Goal: Task Accomplishment & Management: Complete application form

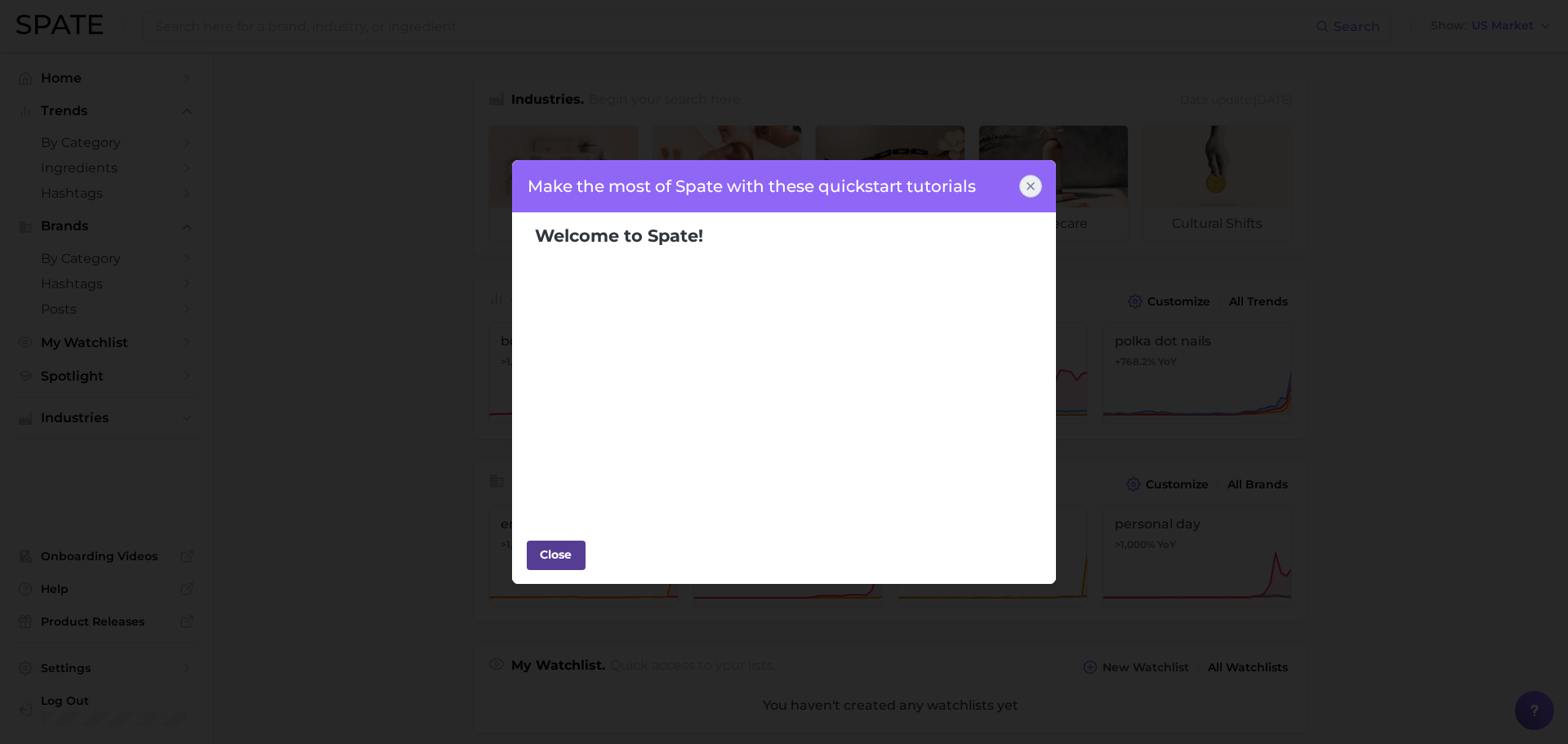
click at [555, 551] on div "Close" at bounding box center [556, 555] width 49 height 24
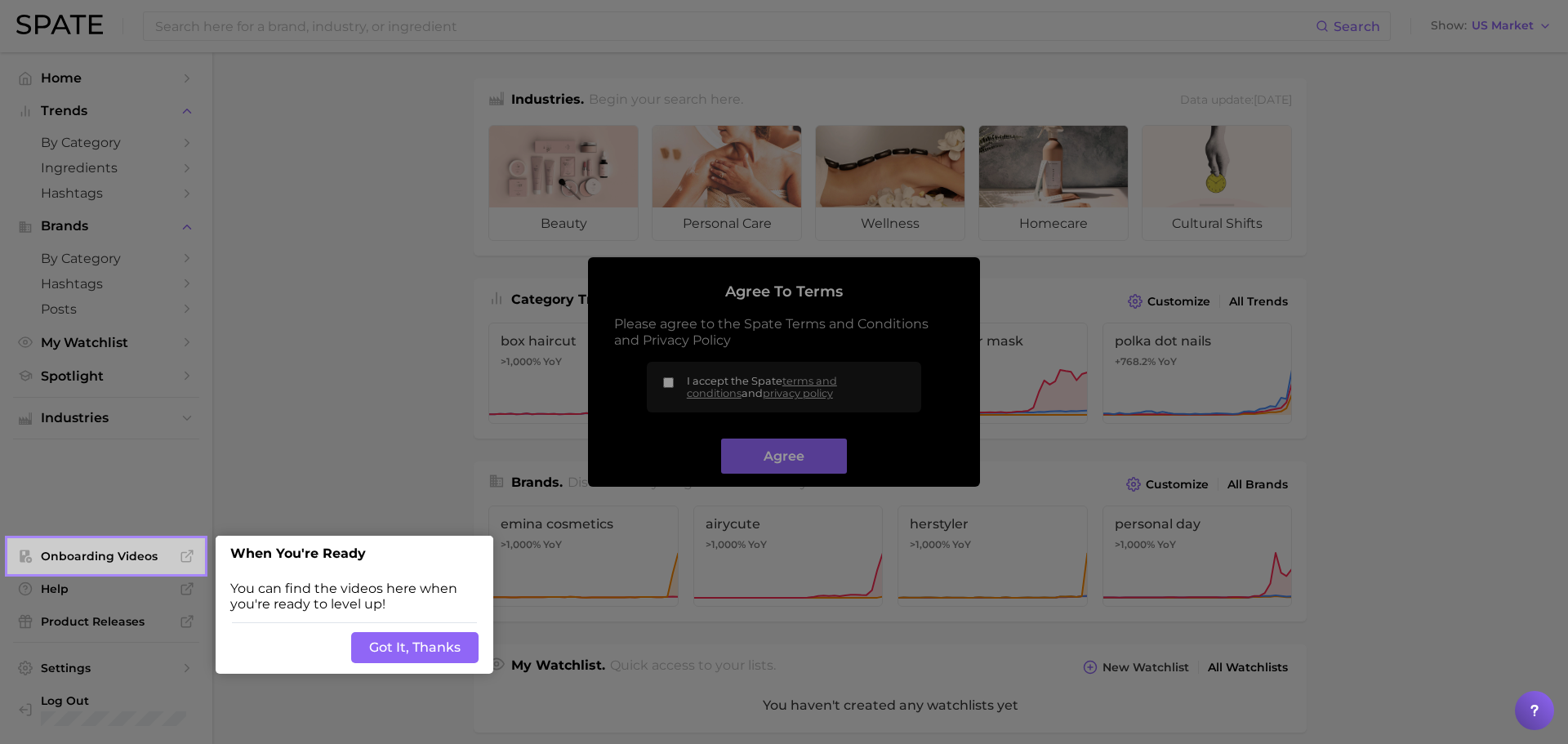
click at [375, 648] on button "Got It, Thanks" at bounding box center [415, 647] width 128 height 31
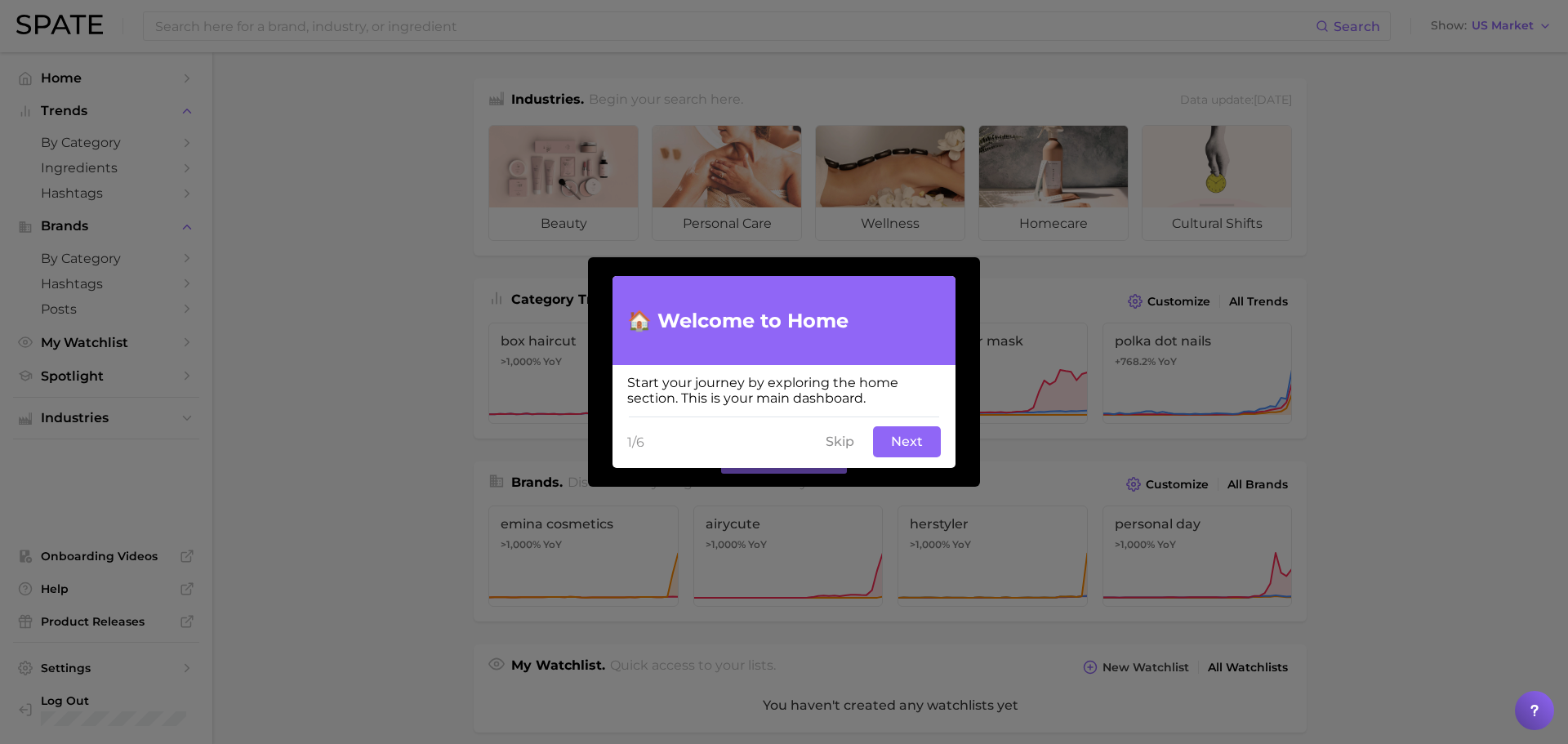
click at [911, 449] on button "Next" at bounding box center [906, 441] width 68 height 31
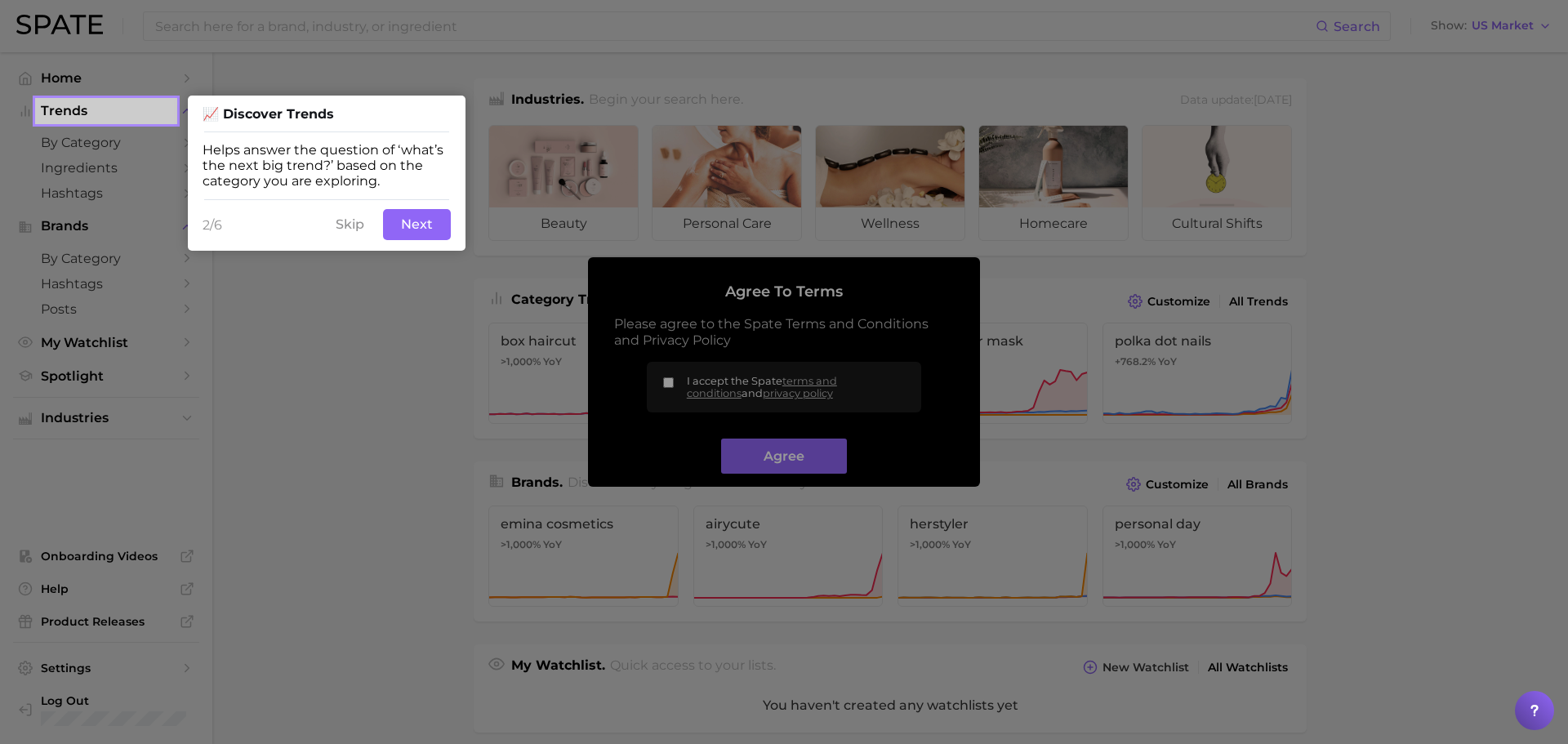
click at [390, 214] on button "Next" at bounding box center [417, 224] width 68 height 31
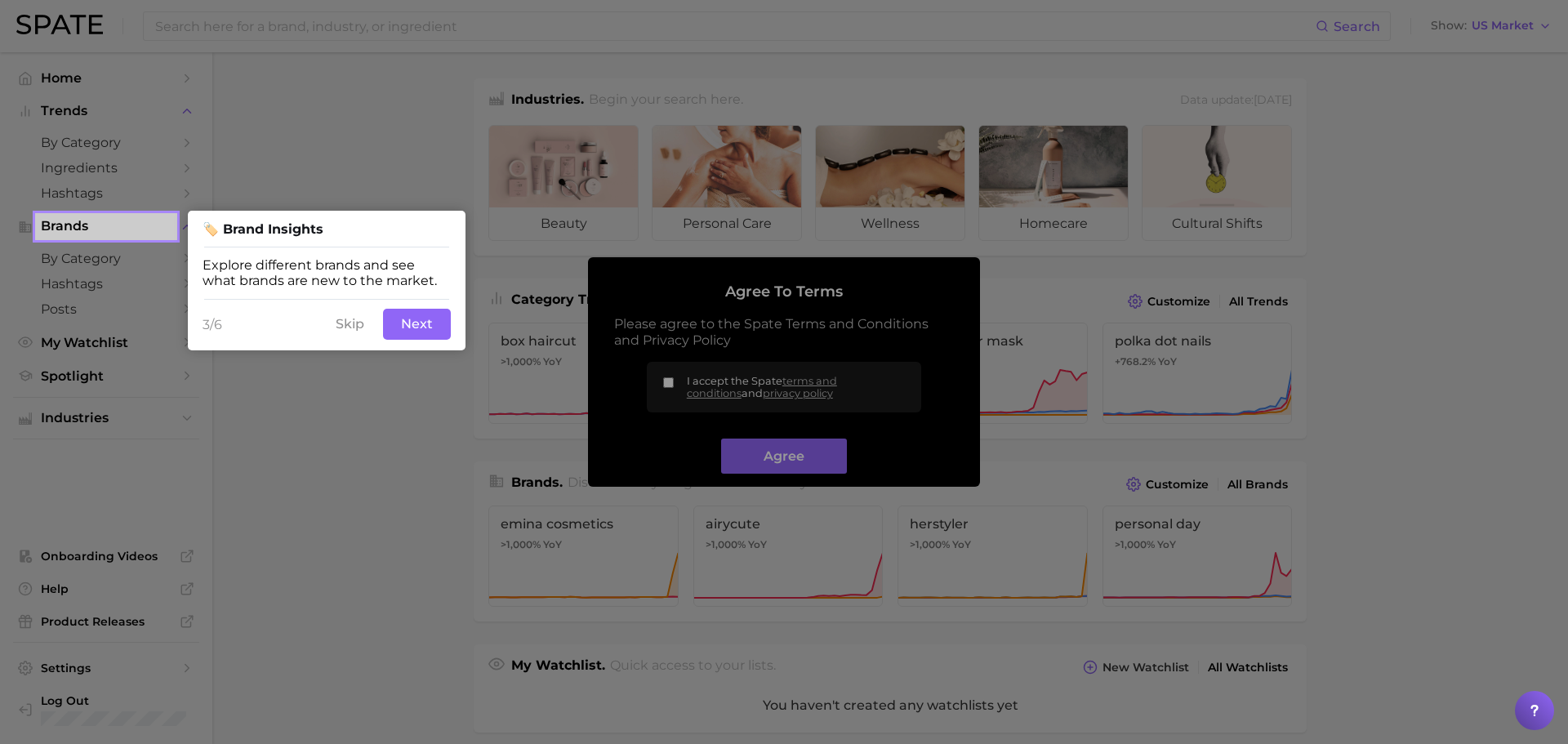
click at [406, 332] on button "Next" at bounding box center [417, 324] width 68 height 31
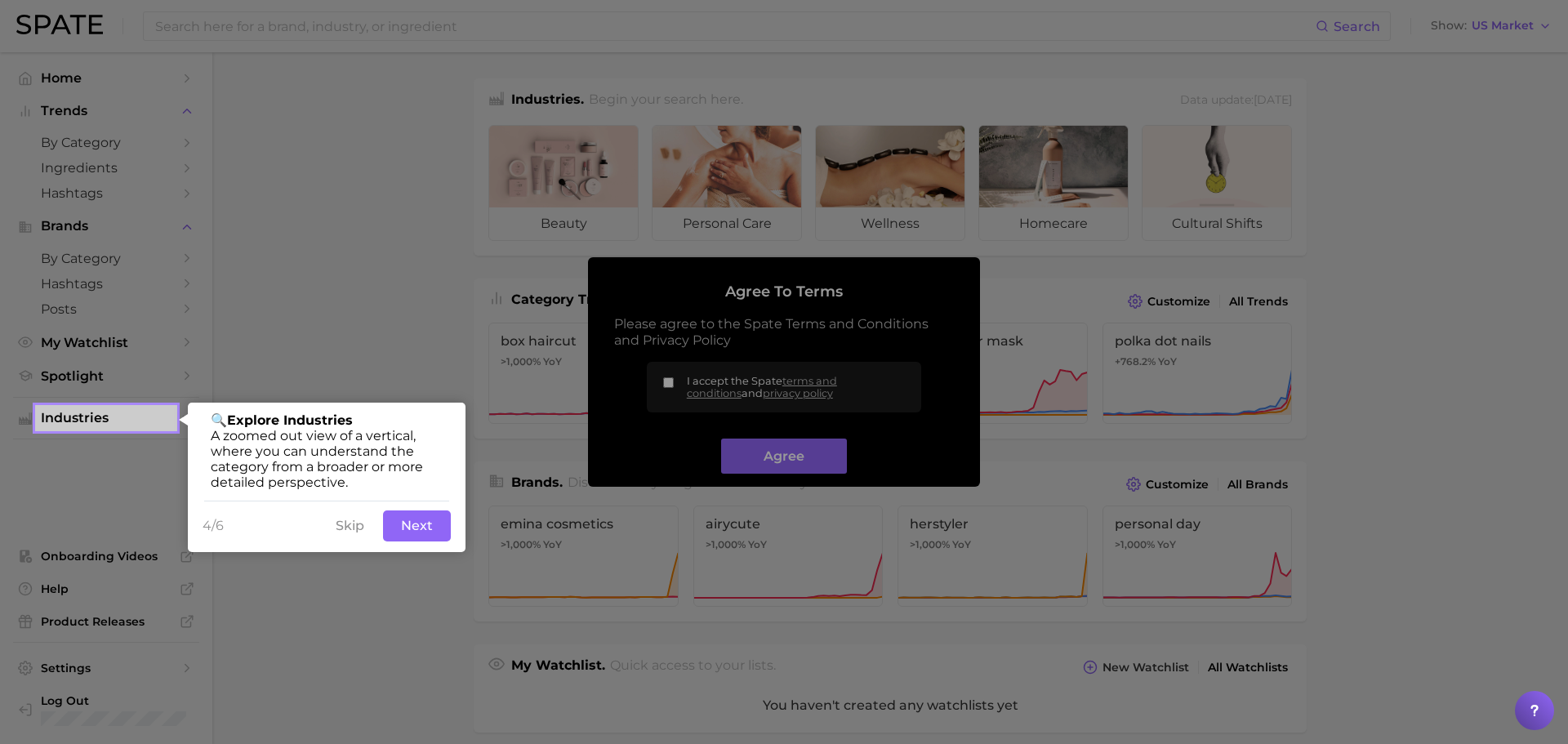
click at [399, 536] on button "Next" at bounding box center [417, 525] width 68 height 31
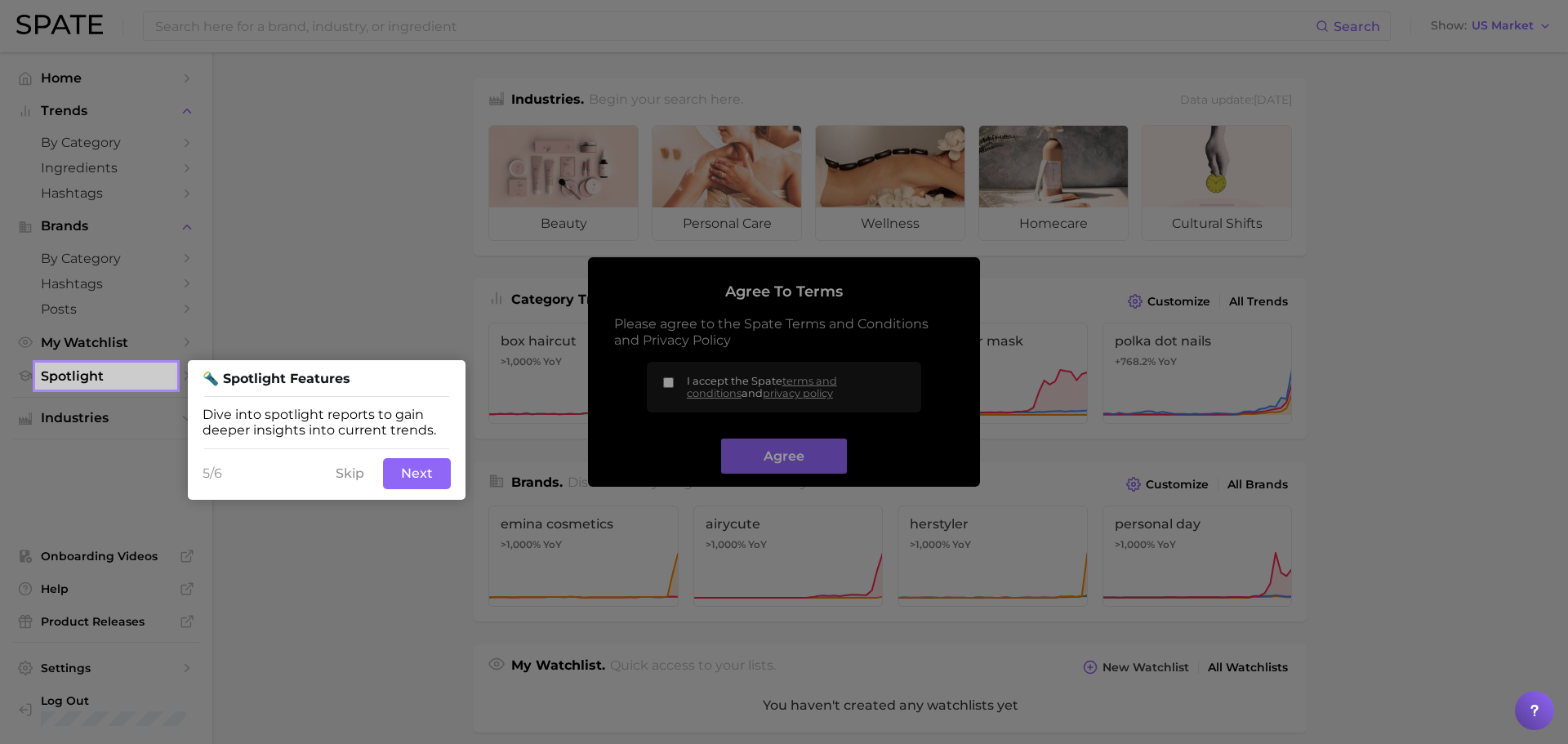
click at [405, 480] on button "Next" at bounding box center [417, 473] width 68 height 31
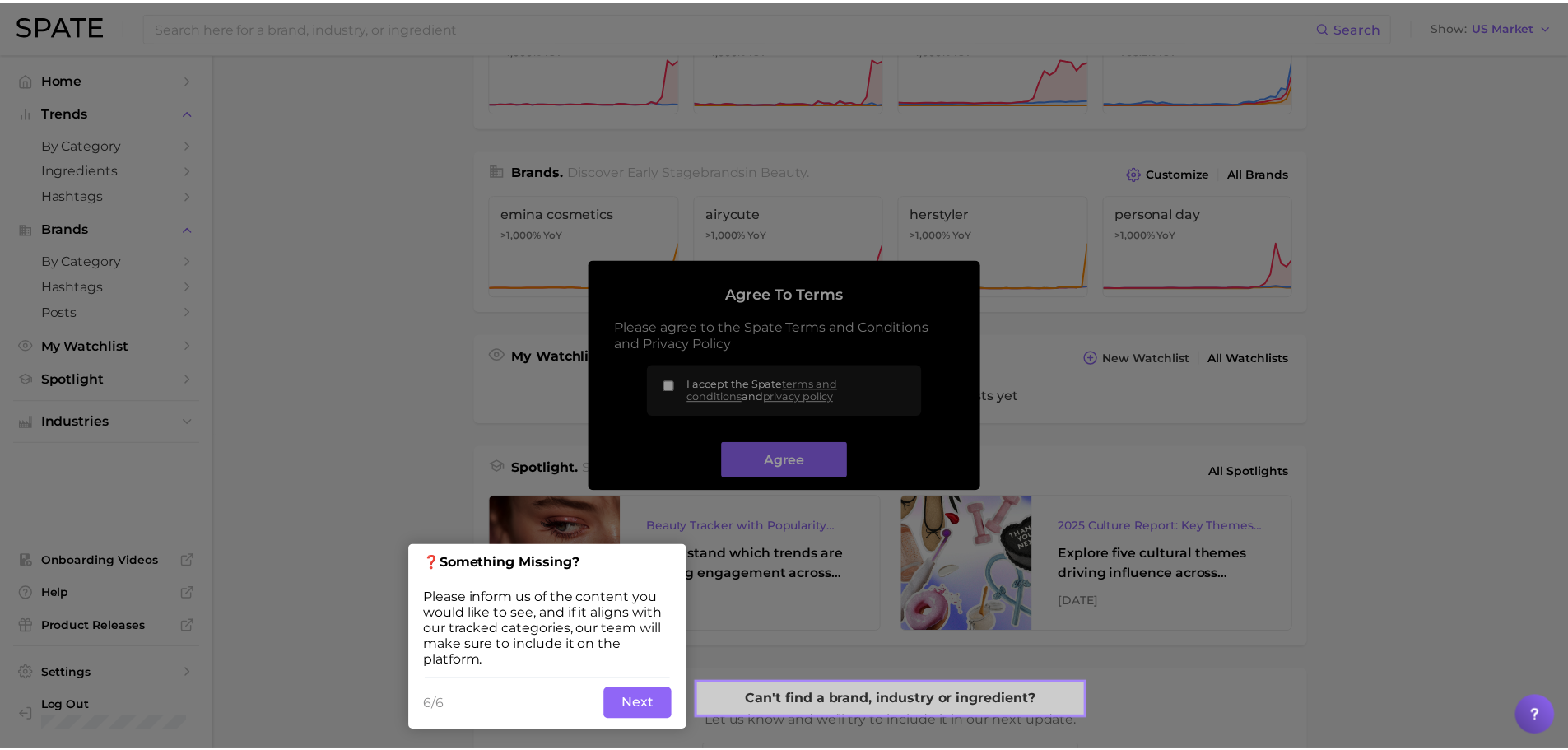
scroll to position [318, 0]
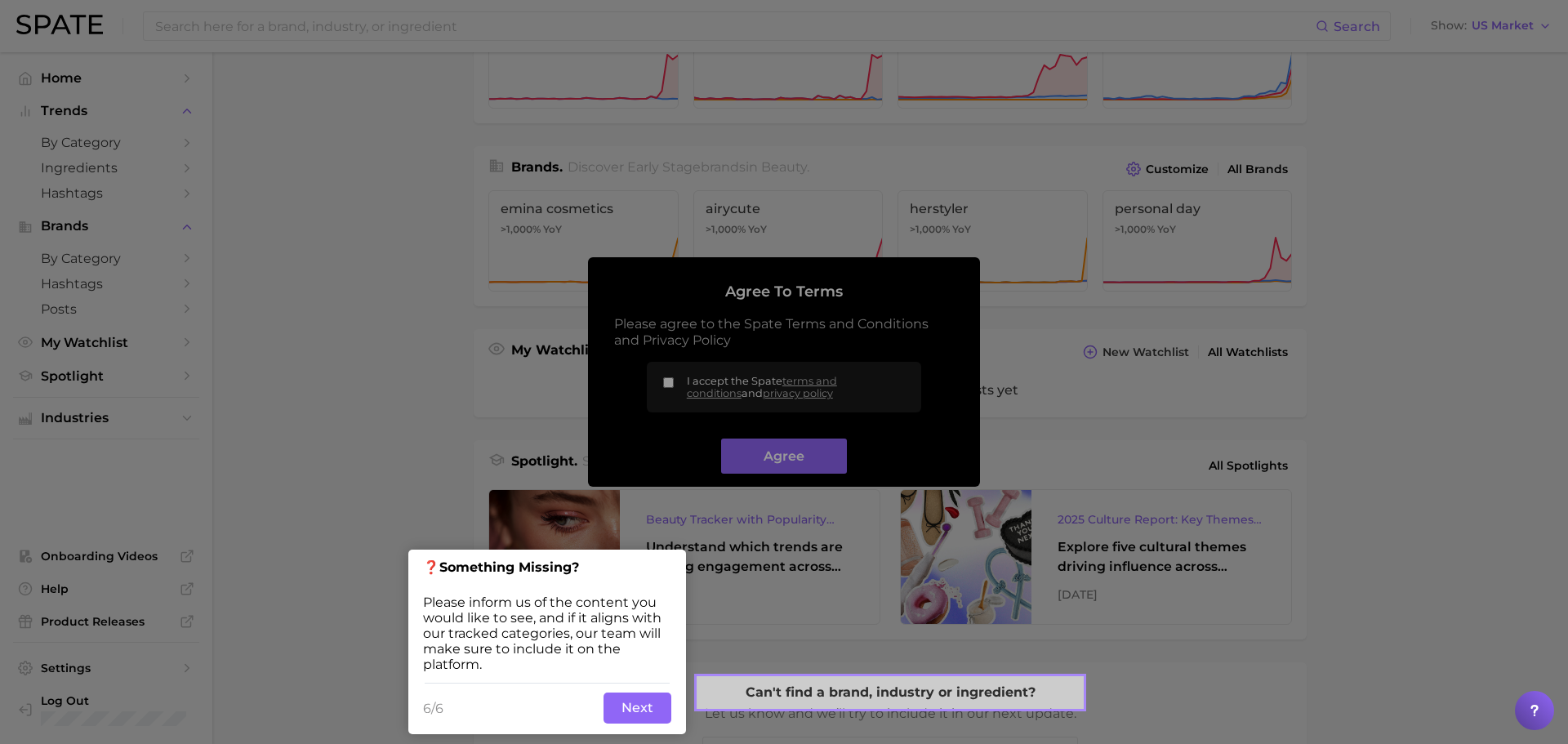
click at [628, 700] on button "Next" at bounding box center [637, 708] width 68 height 31
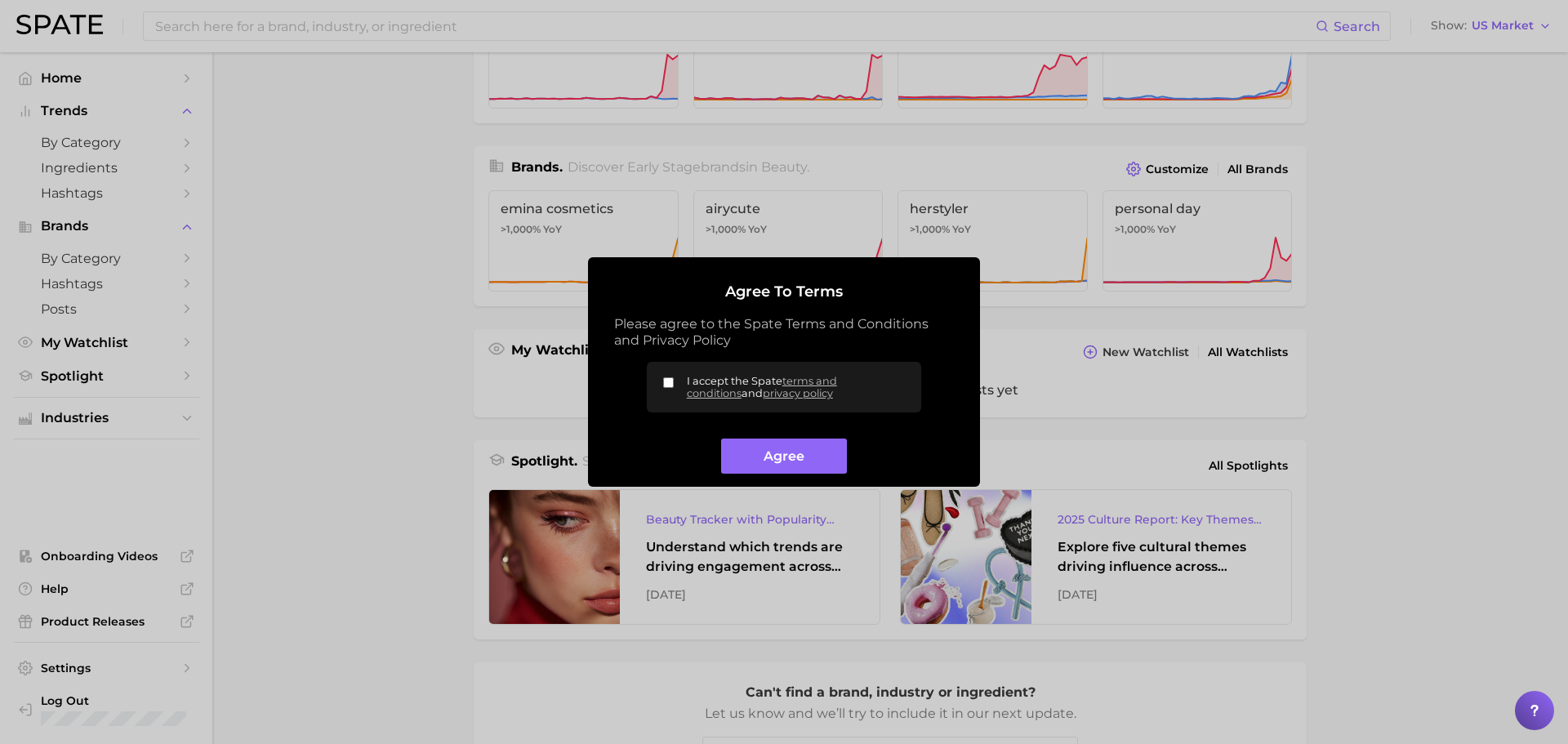
click at [667, 379] on input "I accept the Spate terms and conditions and privacy policy" at bounding box center [667, 382] width 10 height 10
checkbox input "true"
click at [765, 455] on button "Agree" at bounding box center [783, 456] width 125 height 35
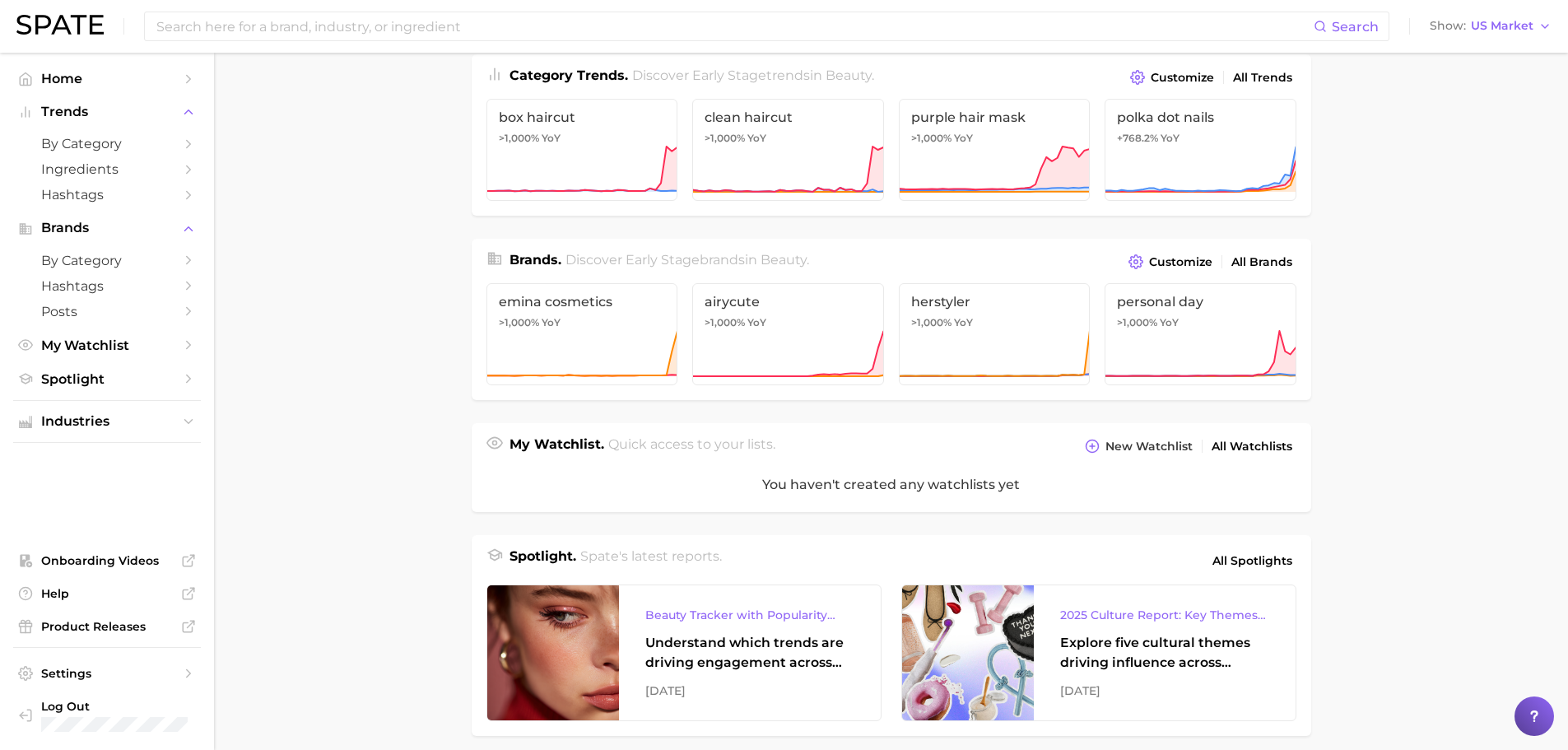
scroll to position [0, 0]
